Goal: Navigation & Orientation: Find specific page/section

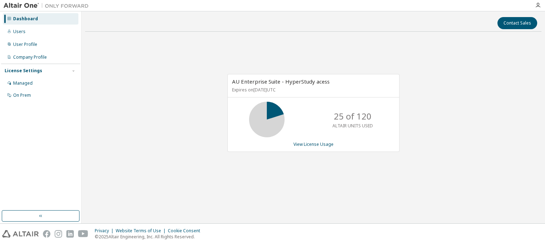
click at [95, 124] on div "AU Enterprise Suite - HyperStudy acess Expires on [DATE] UTC 25 of 120 ALTAIR U…" at bounding box center [313, 116] width 457 height 158
click at [168, 139] on div "AU Enterprise Suite - HyperStudy acess Expires on [DATE] UTC 25 of 120 ALTAIR U…" at bounding box center [313, 116] width 457 height 158
